Goal: Understand process/instructions

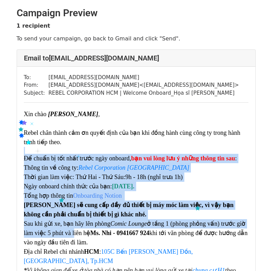
drag, startPoint x: 59, startPoint y: 197, endPoint x: 71, endPoint y: 237, distance: 41.1
click at [71, 237] on div "Rebel chân thành cảm ơn quyết định của bạn khi đồng hành cùng công ty trong hàn…" at bounding box center [136, 243] width 224 height 231
click at [112, 201] on li "[PERSON_NAME] sẽ cung cấp đầy đủ thiết bị máy móc làm việc, vì vậy bạn không cầ…" at bounding box center [136, 210] width 224 height 19
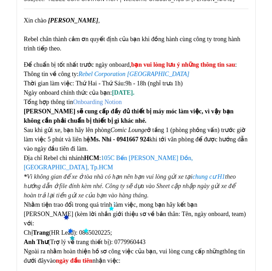
scroll to position [104, 0]
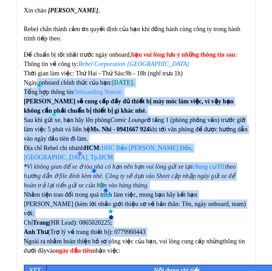
drag, startPoint x: 37, startPoint y: 82, endPoint x: 108, endPoint y: 219, distance: 154.7
click at [108, 219] on div "Rebel chân thành cảm ơn quyết định của bạn khi đồng hành cùng công ty trong hàn…" at bounding box center [136, 140] width 224 height 231
click at [132, 191] on font "Nhằm tiện trao đổi trong quá trình làm việc, mong bạn hãy kết bạn [PERSON_NAME]…" at bounding box center [135, 204] width 222 height 26
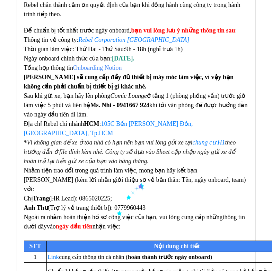
scroll to position [173, 0]
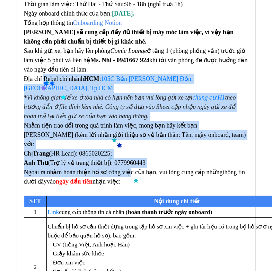
drag, startPoint x: 49, startPoint y: 81, endPoint x: 127, endPoint y: 155, distance: 107.2
click at [127, 155] on div "Rebel chân thành cảm ơn quyết định của bạn khi đồng hành cùng công ty trong hàn…" at bounding box center [136, 70] width 224 height 231
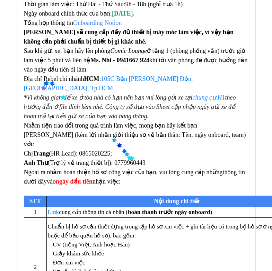
click at [132, 169] on font "Ngoài ra nhằm hoàn thiện hồ sơ công việc của bạn, vui lòng cung cấp những" at bounding box center [123, 172] width 199 height 7
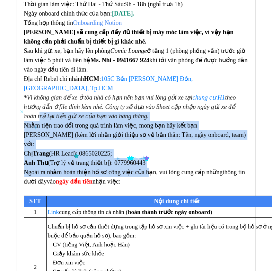
drag, startPoint x: 138, startPoint y: 156, endPoint x: 20, endPoint y: 103, distance: 129.5
click at [20, 104] on div "To: [EMAIL_ADDRESS][DOMAIN_NAME] From: [EMAIL_ADDRESS][DOMAIN_NAME] < [EMAIL_AD…" at bounding box center [136, 189] width 238 height 591
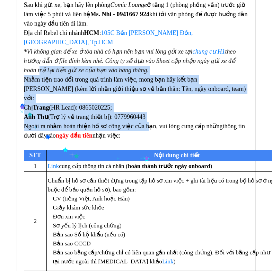
scroll to position [346, 0]
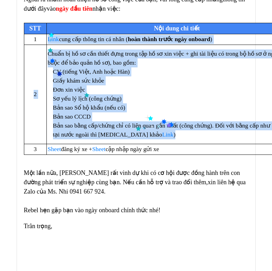
drag, startPoint x: 148, startPoint y: 115, endPoint x: 48, endPoint y: 24, distance: 135.2
click at [48, 24] on tbody "STT Nội dung chi tiết 1 Link cung cấp thông tin cá nhân ( hoàn thành trước ngày…" at bounding box center [165, 89] width 283 height 132
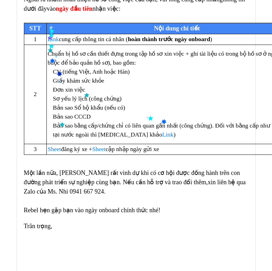
click at [60, 169] on span "Một lần nữa, [PERSON_NAME] rất vinh dự khi có cơ hội được đồng hành trên con đư…" at bounding box center [132, 177] width 216 height 16
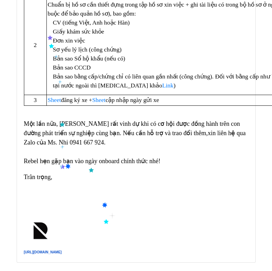
scroll to position [430, 0]
